Goal: Find contact information: Find contact information

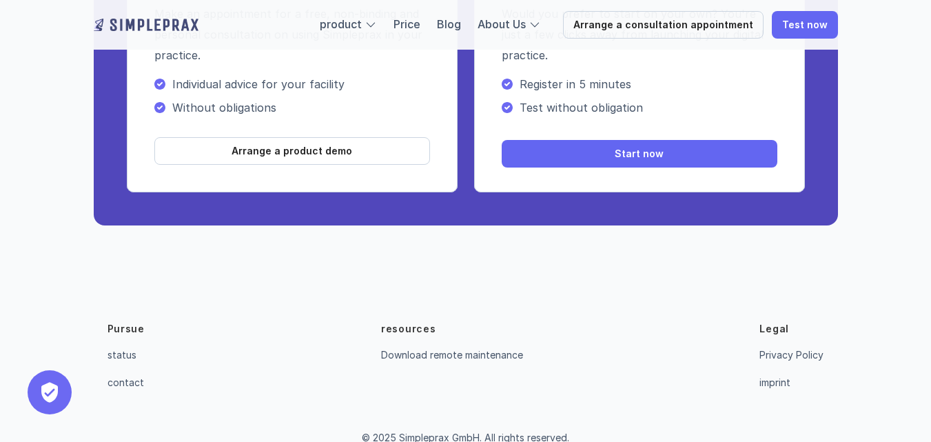
scroll to position [5088, 0]
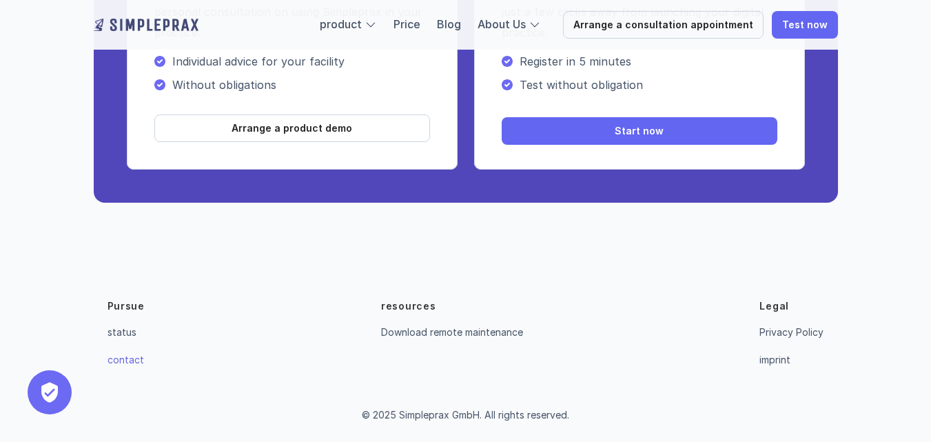
click at [125, 361] on font "contact" at bounding box center [125, 359] width 37 height 12
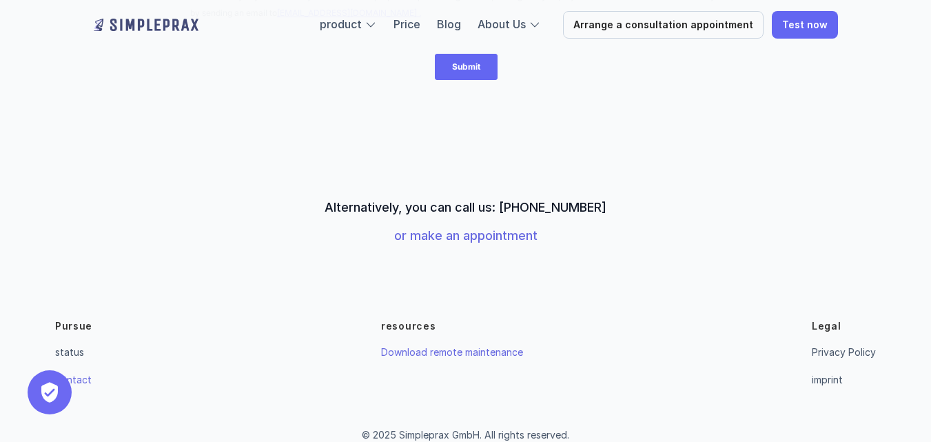
scroll to position [526, 0]
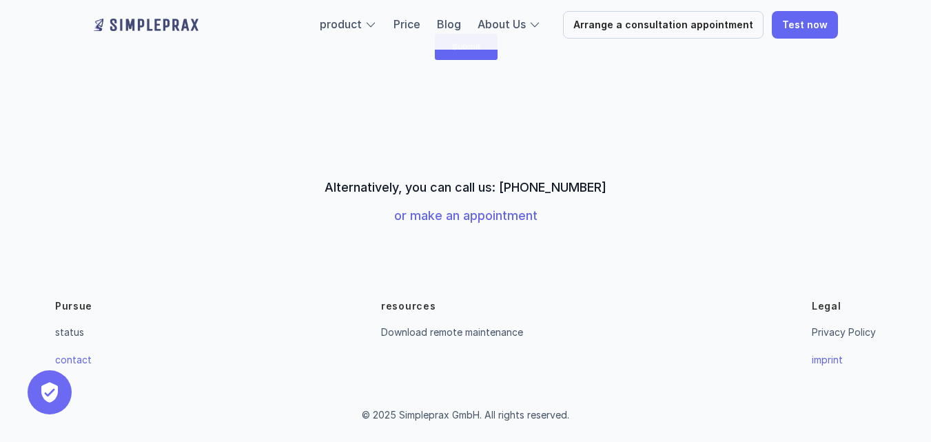
click at [839, 362] on font "imprint" at bounding box center [827, 359] width 31 height 12
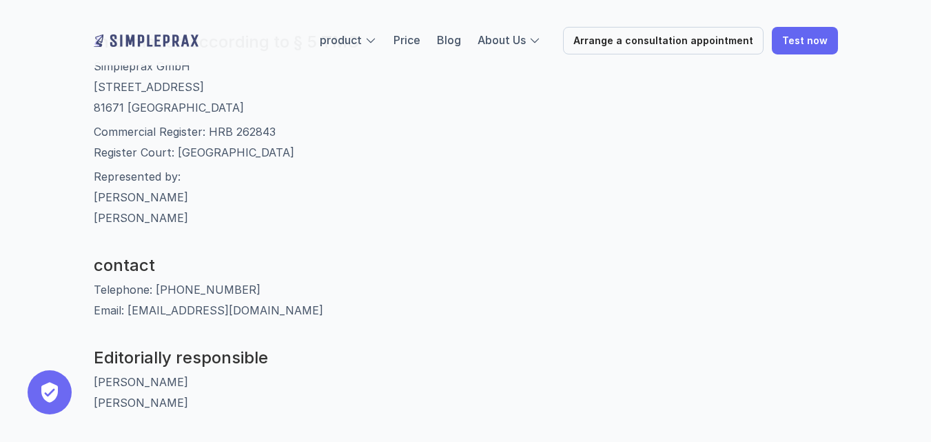
scroll to position [207, 0]
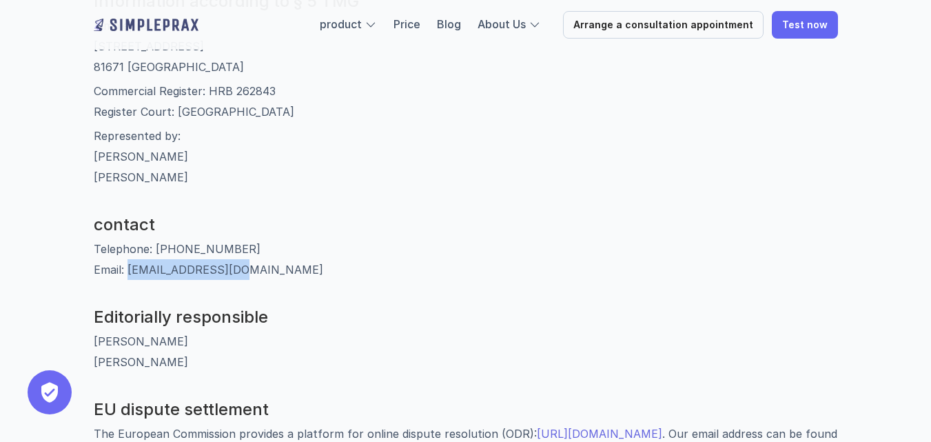
drag, startPoint x: 243, startPoint y: 271, endPoint x: 127, endPoint y: 275, distance: 115.8
click at [127, 275] on p "Telephone: [PHONE_NUMBER] Email: [EMAIL_ADDRESS][DOMAIN_NAME]" at bounding box center [466, 258] width 744 height 41
copy font "[EMAIL_ADDRESS][DOMAIN_NAME]"
